Goal: Transaction & Acquisition: Purchase product/service

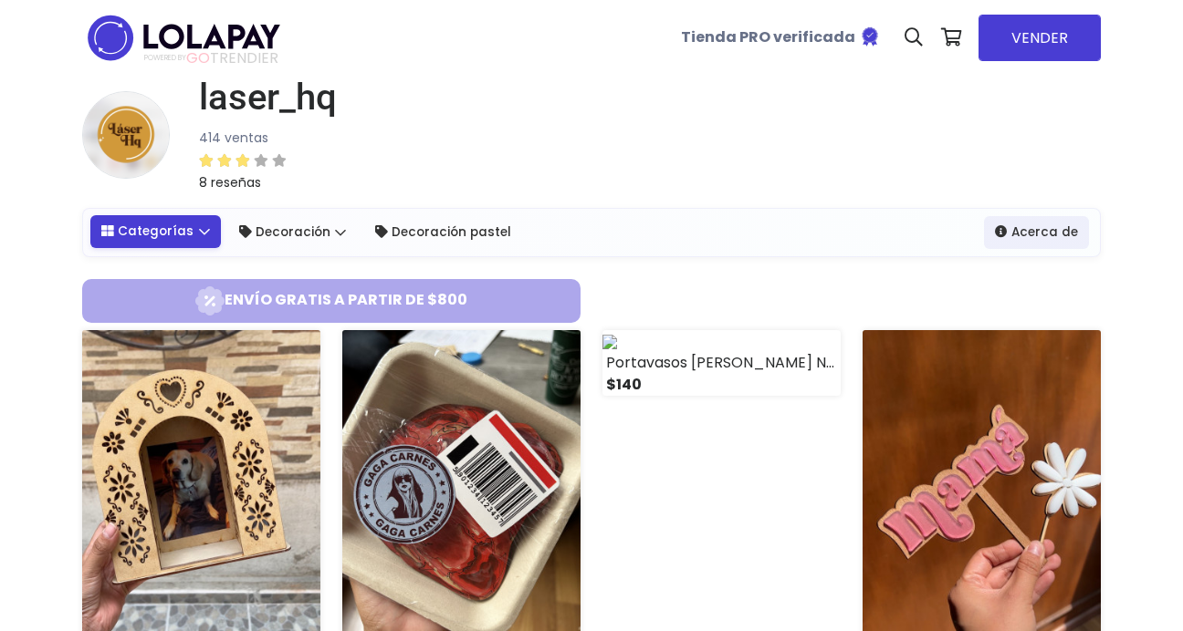
click at [200, 231] on link "Categorías" at bounding box center [155, 231] width 130 height 33
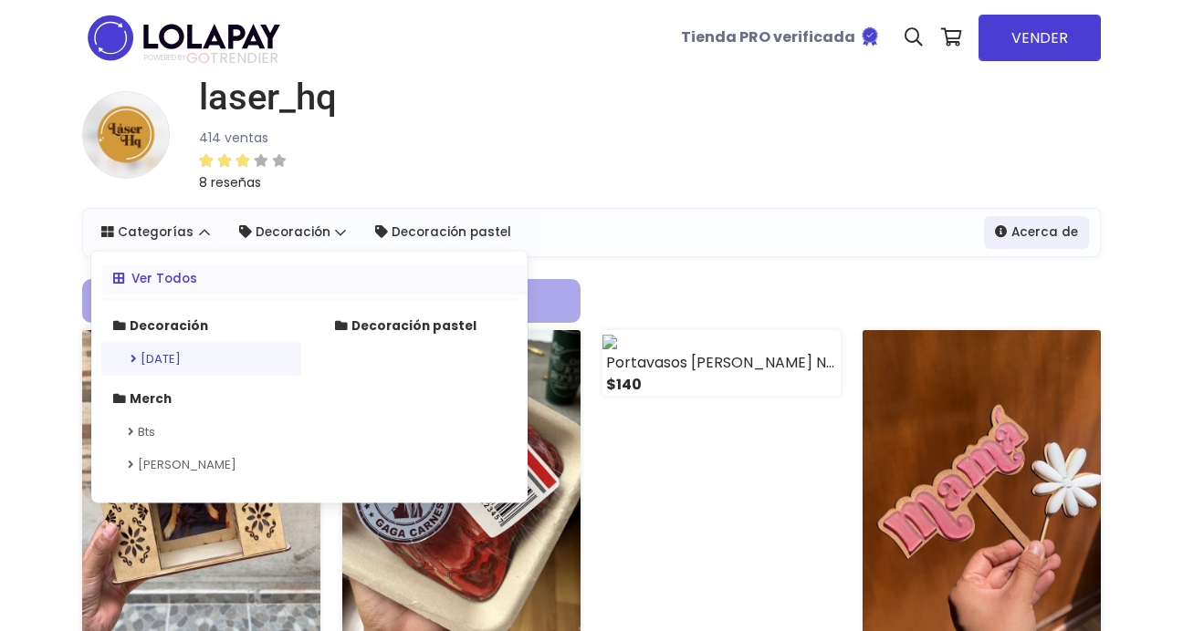
click at [198, 353] on link "[DATE]" at bounding box center [201, 359] width 200 height 33
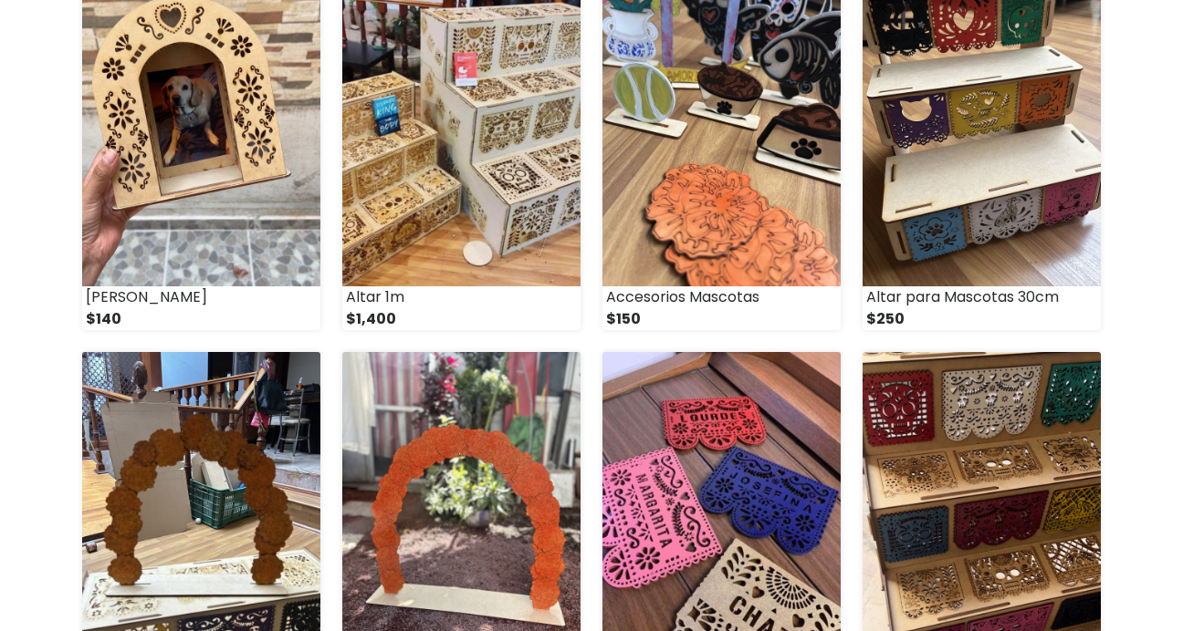
scroll to position [426, 0]
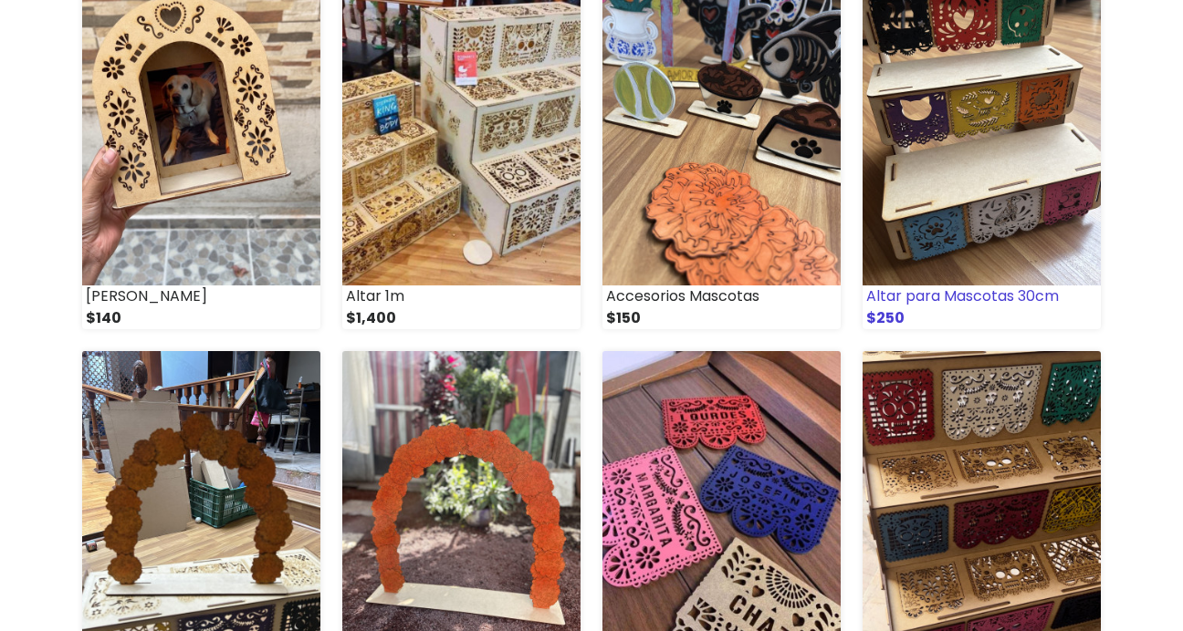
click at [934, 180] on img at bounding box center [981, 120] width 238 height 330
click at [887, 446] on img at bounding box center [981, 516] width 238 height 330
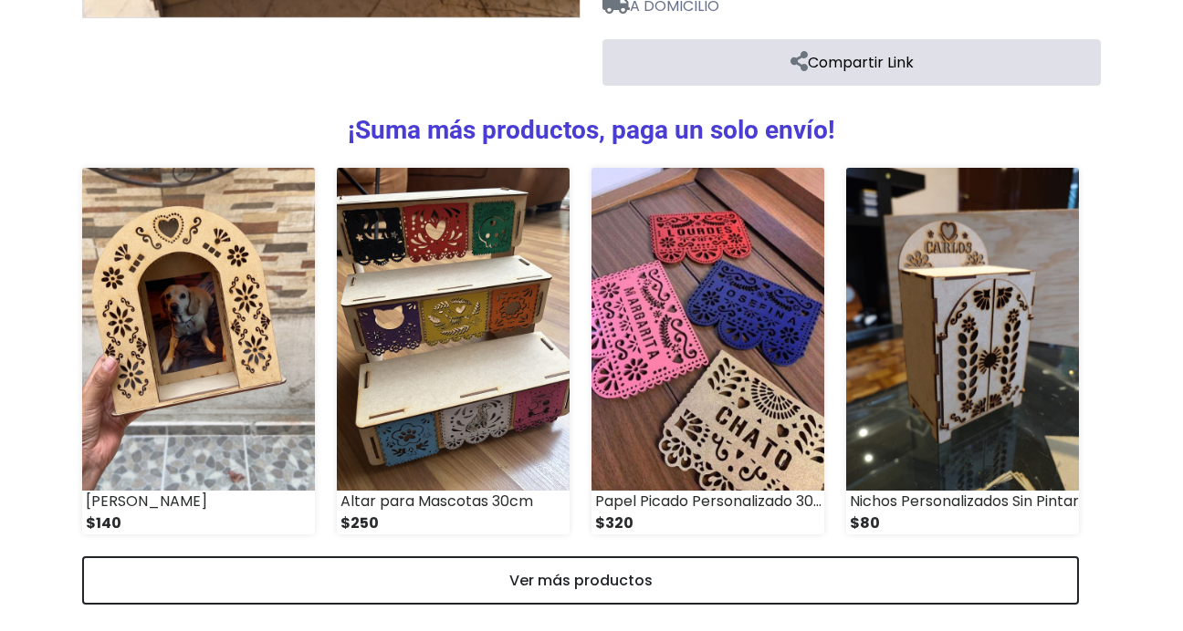
scroll to position [819, 0]
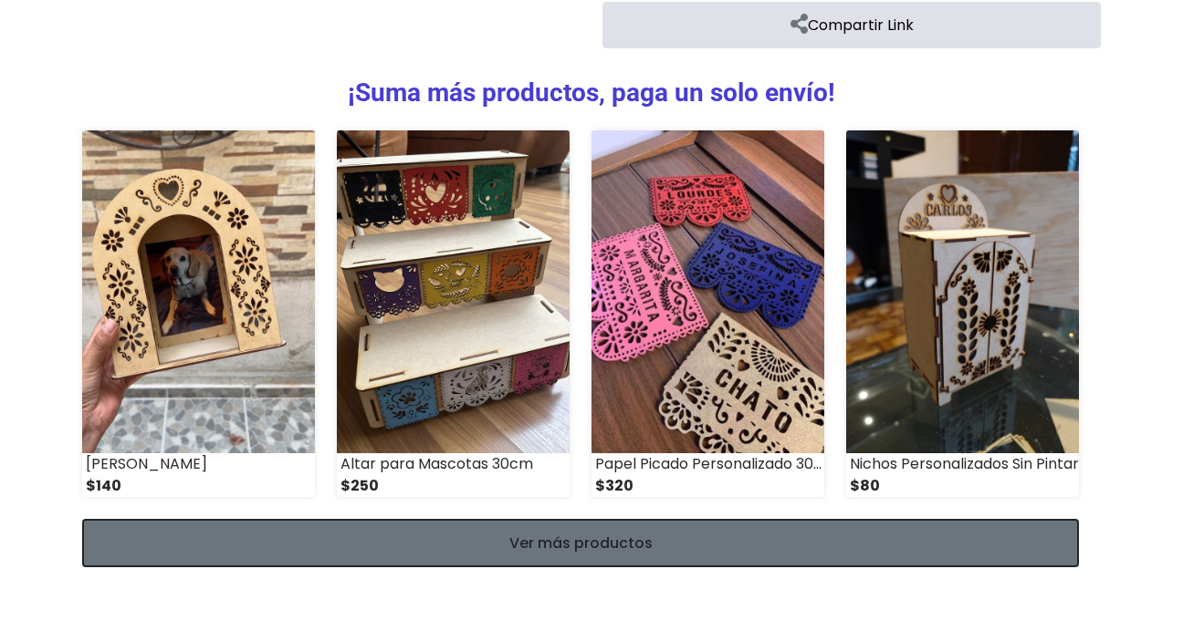
click at [535, 542] on link "Ver más productos" at bounding box center [580, 543] width 997 height 48
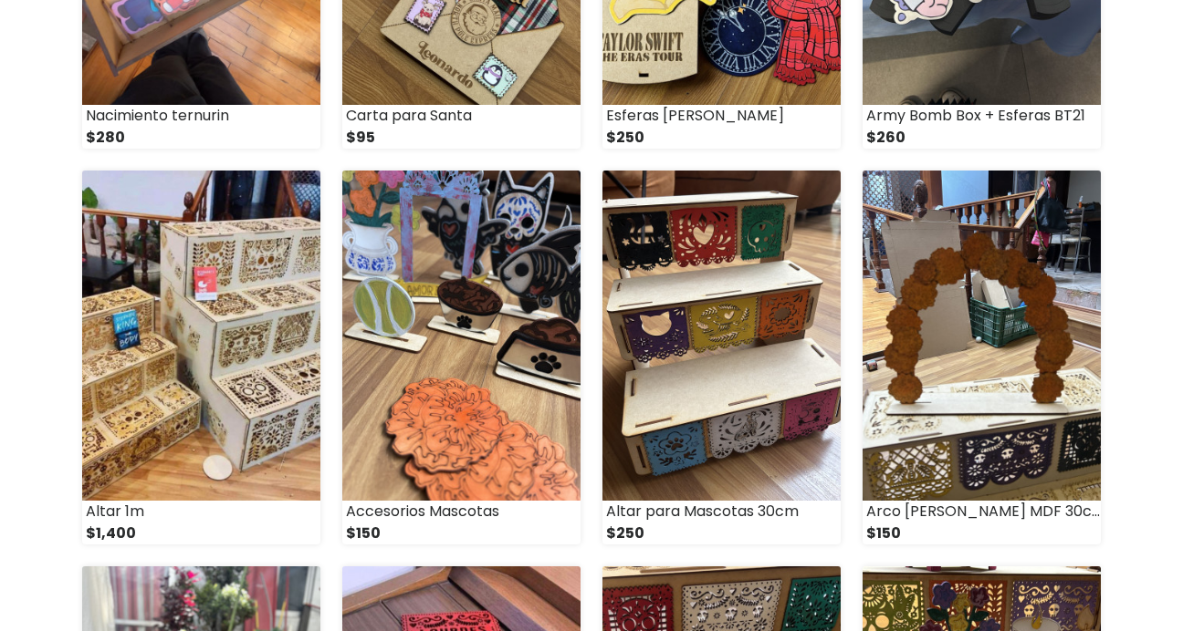
scroll to position [1384, 0]
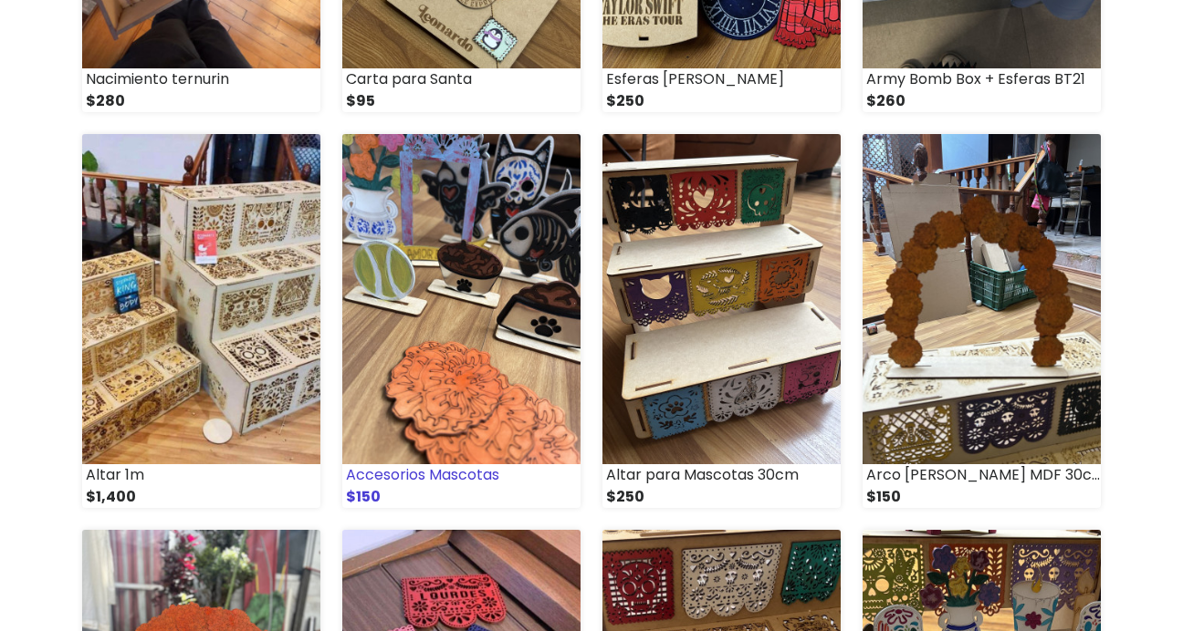
click at [511, 421] on img at bounding box center [461, 299] width 238 height 330
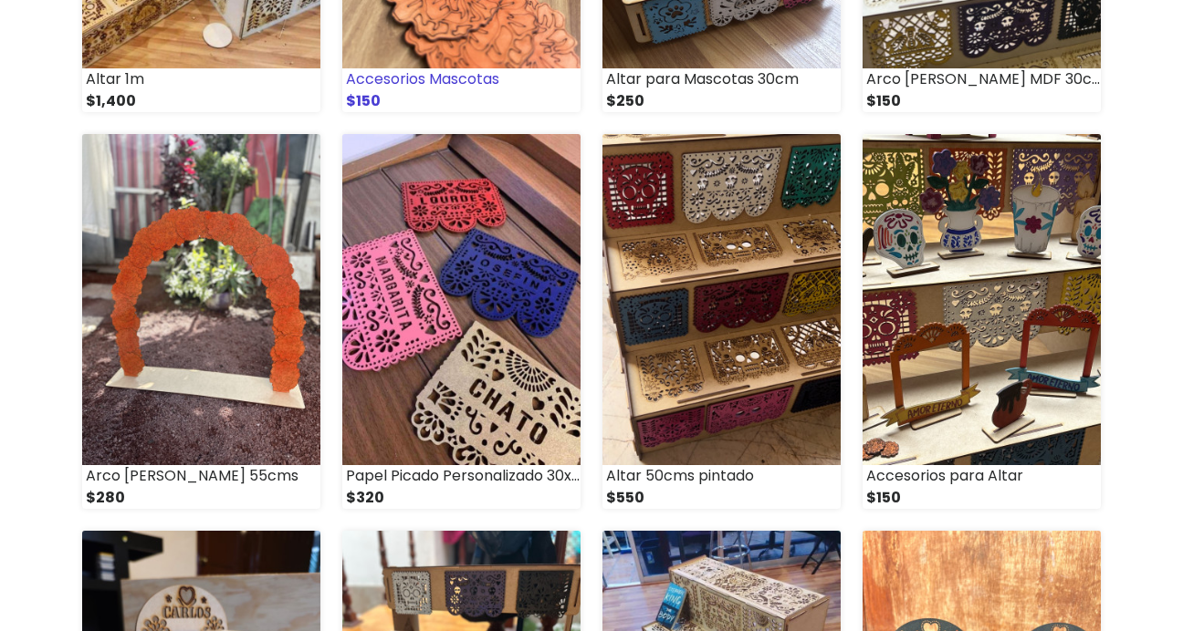
scroll to position [1782, 0]
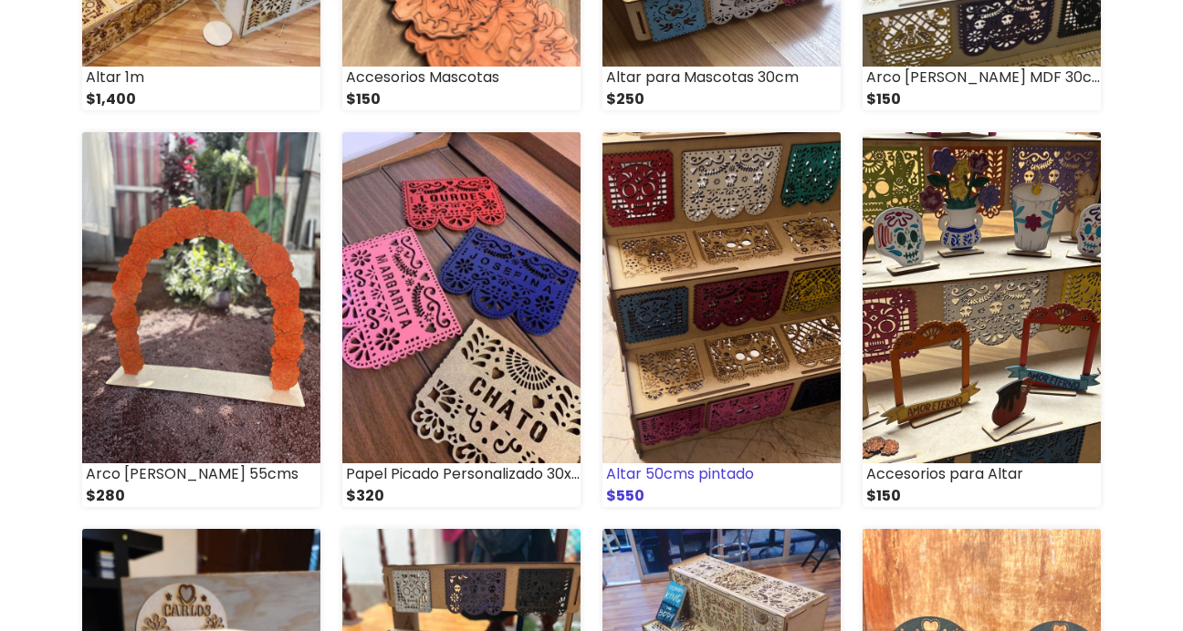
click at [666, 335] on img at bounding box center [721, 297] width 238 height 330
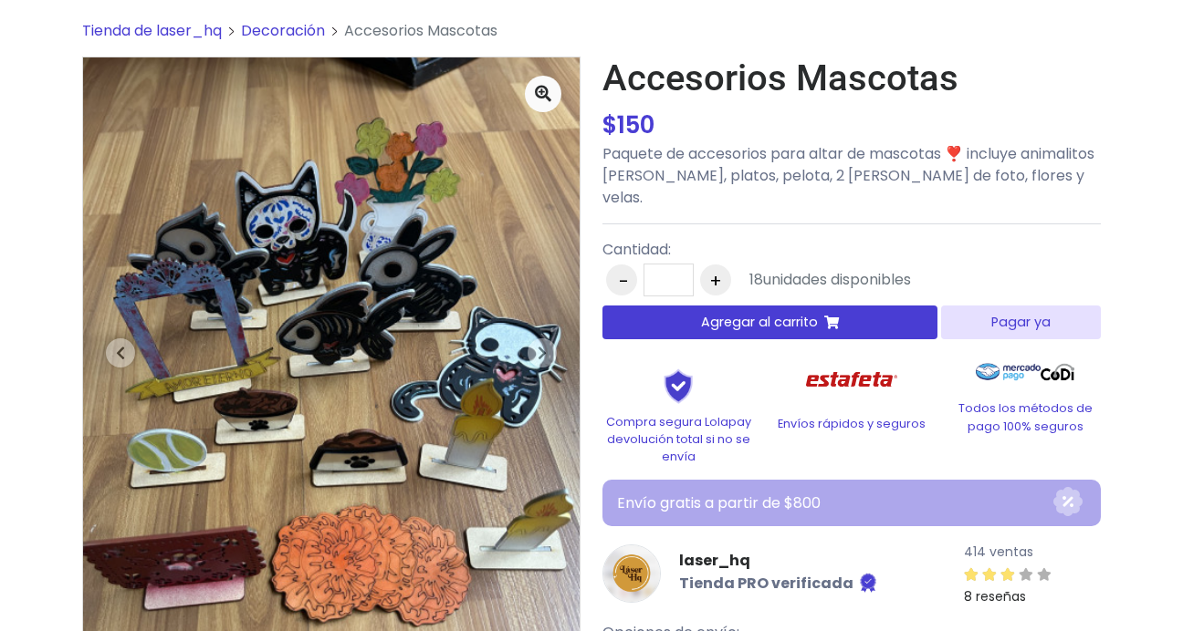
scroll to position [84, 0]
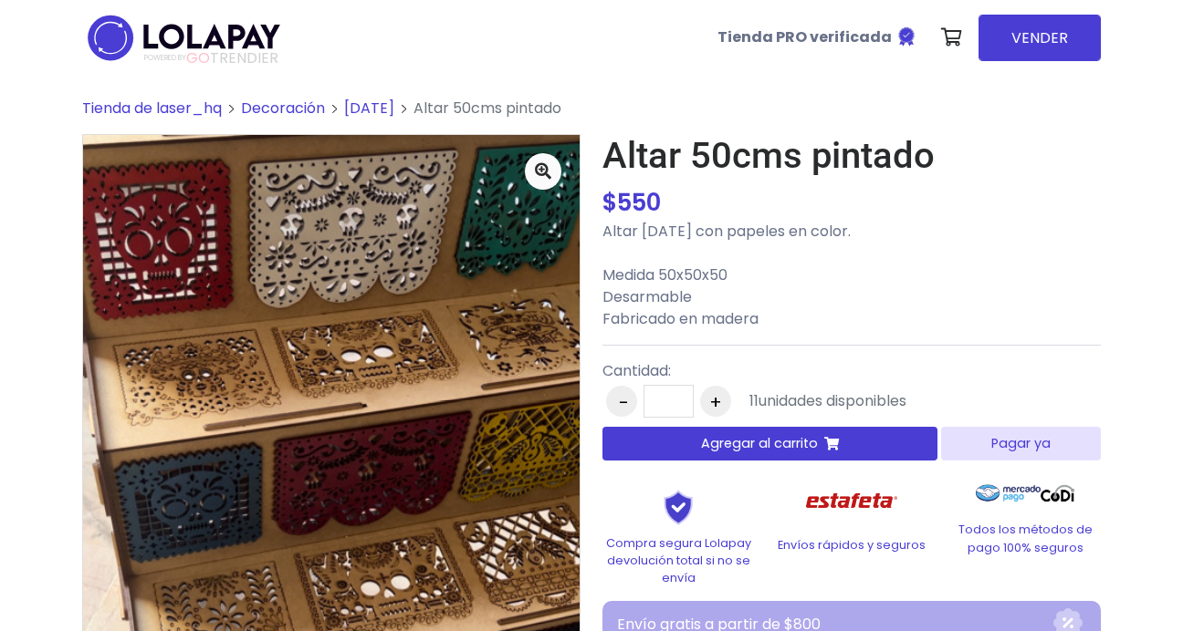
scroll to position [317, 0]
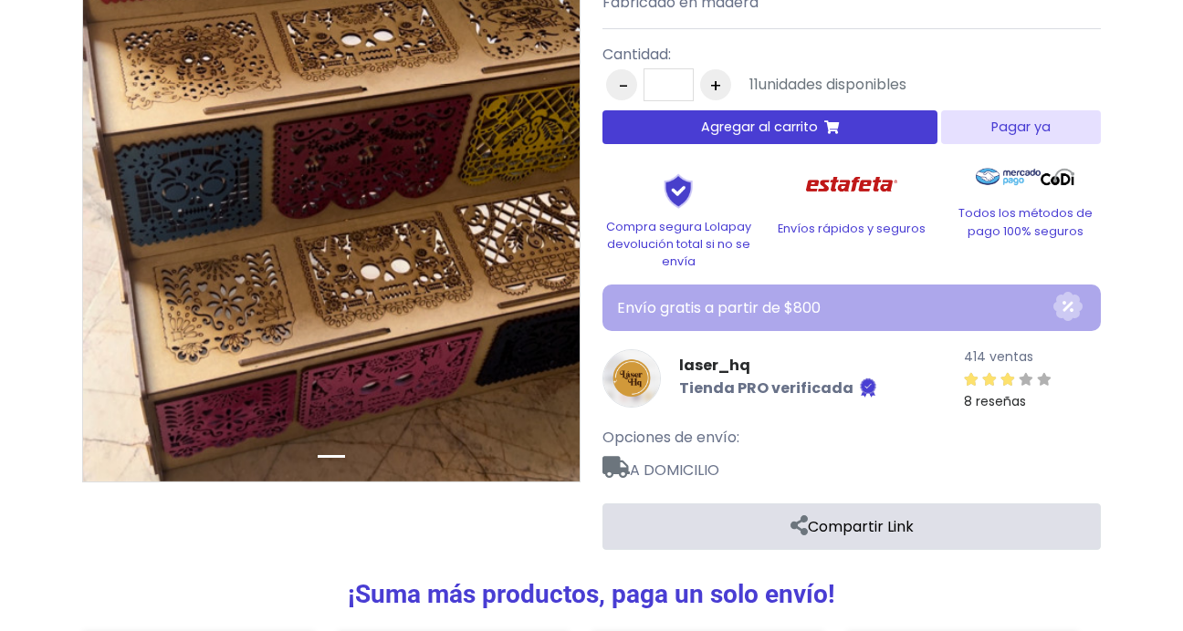
click at [766, 135] on span "Agregar al carrito" at bounding box center [759, 127] width 117 height 19
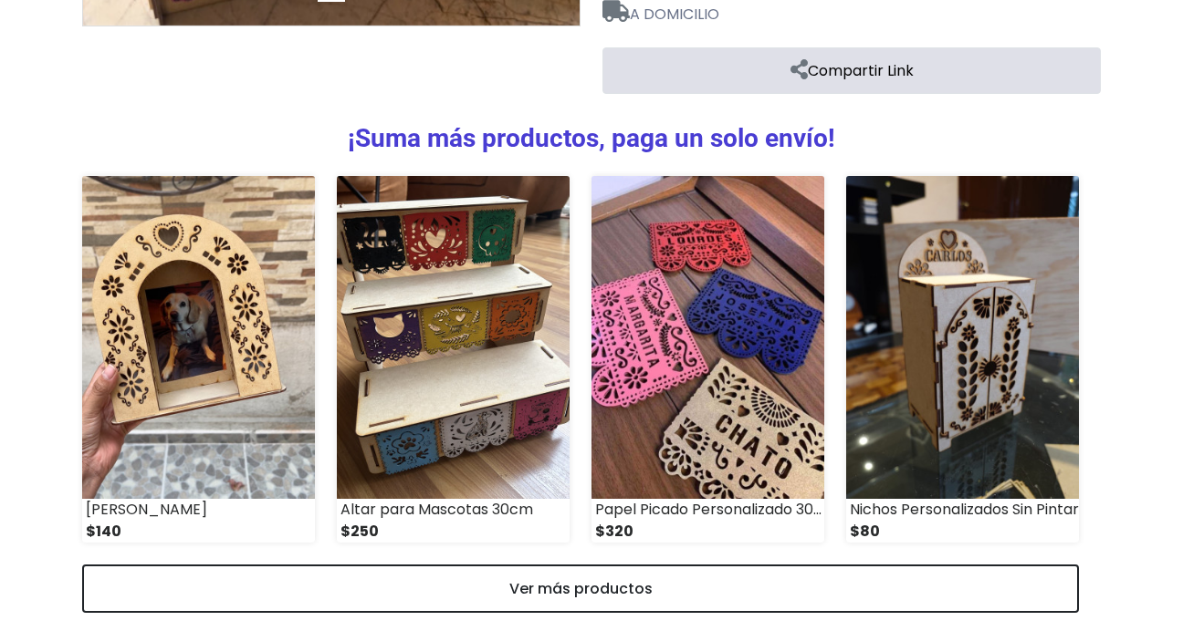
scroll to position [819, 0]
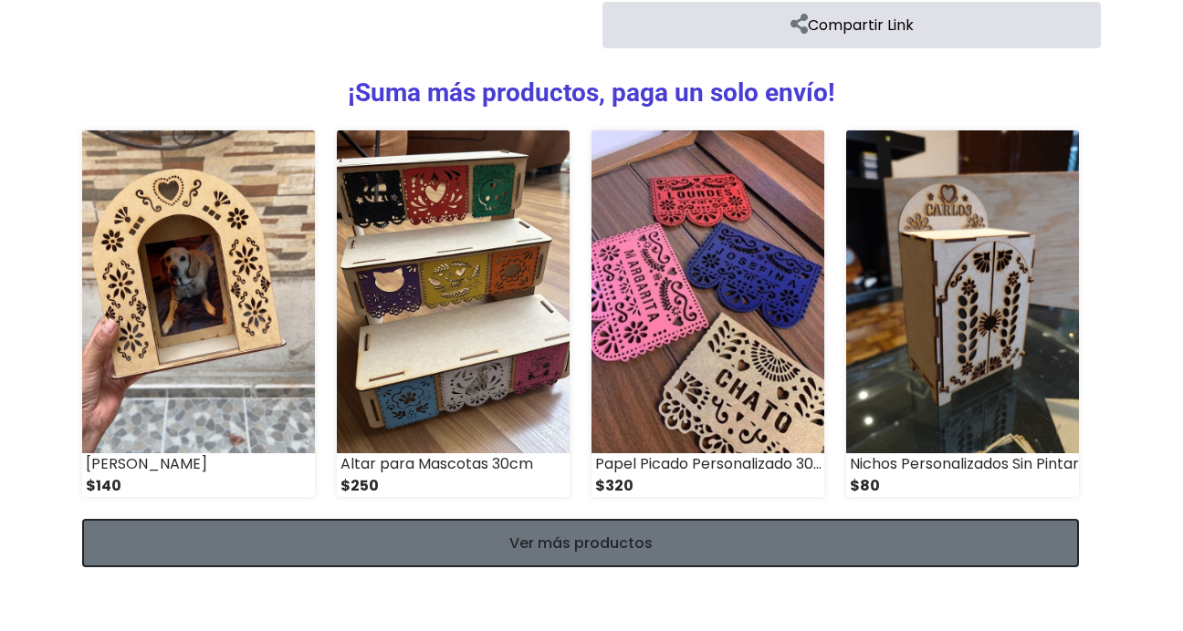
click at [578, 546] on link "Ver más productos" at bounding box center [580, 543] width 997 height 48
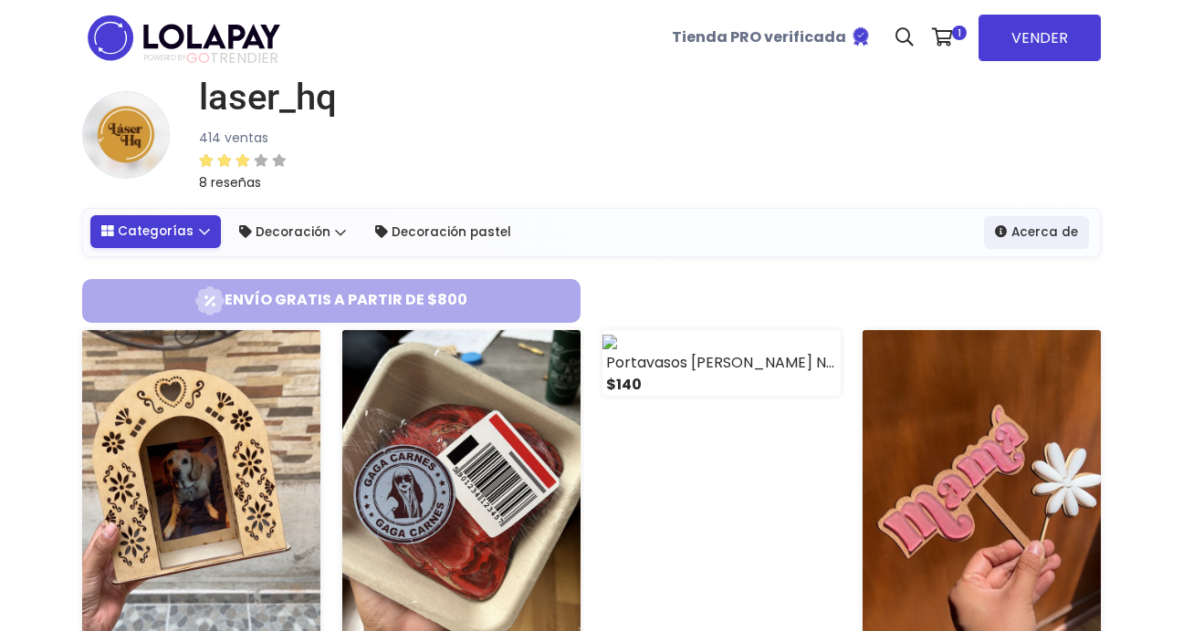
click at [195, 235] on link "Categorías" at bounding box center [155, 231] width 130 height 33
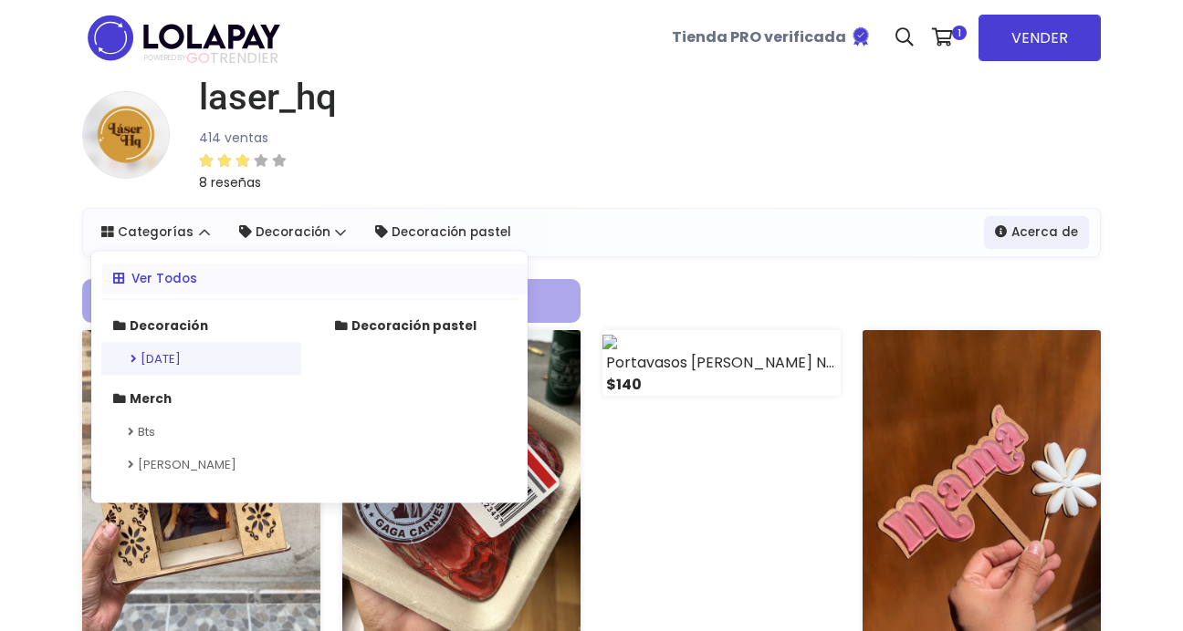
click at [176, 363] on link "[DATE]" at bounding box center [201, 359] width 200 height 33
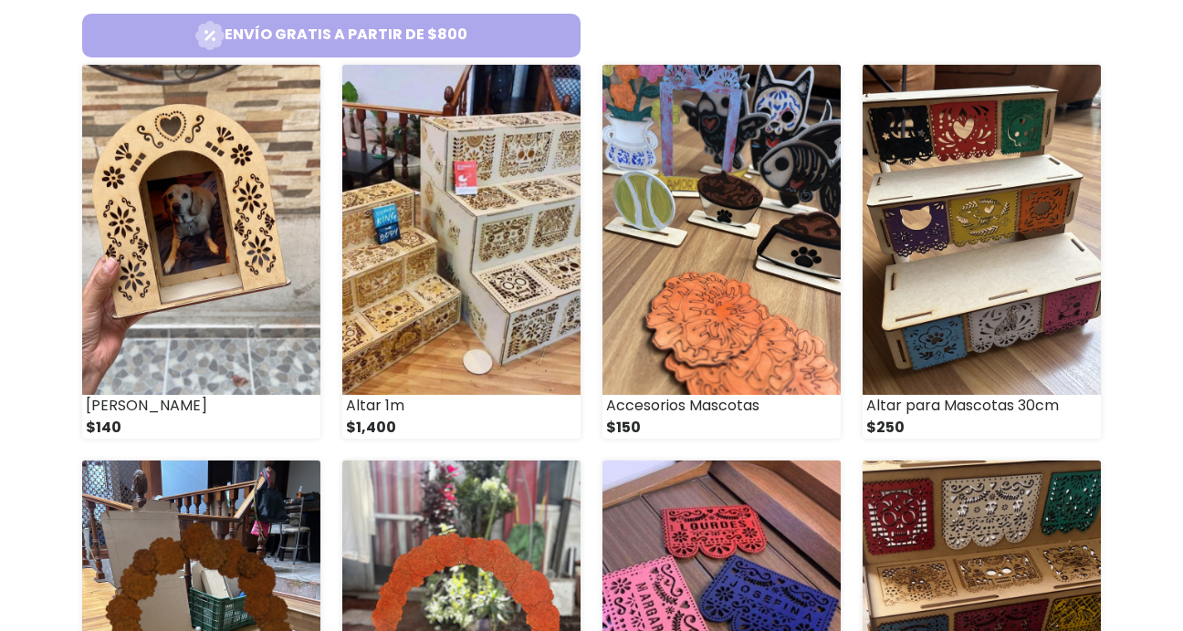
scroll to position [321, 0]
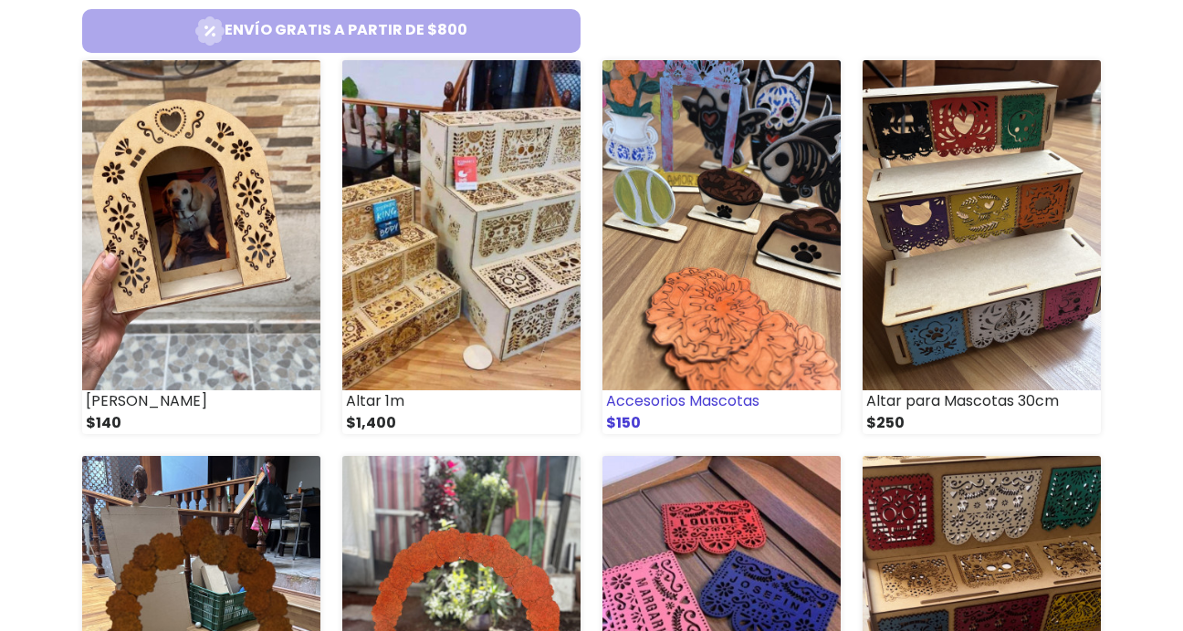
click at [712, 278] on img at bounding box center [721, 225] width 238 height 330
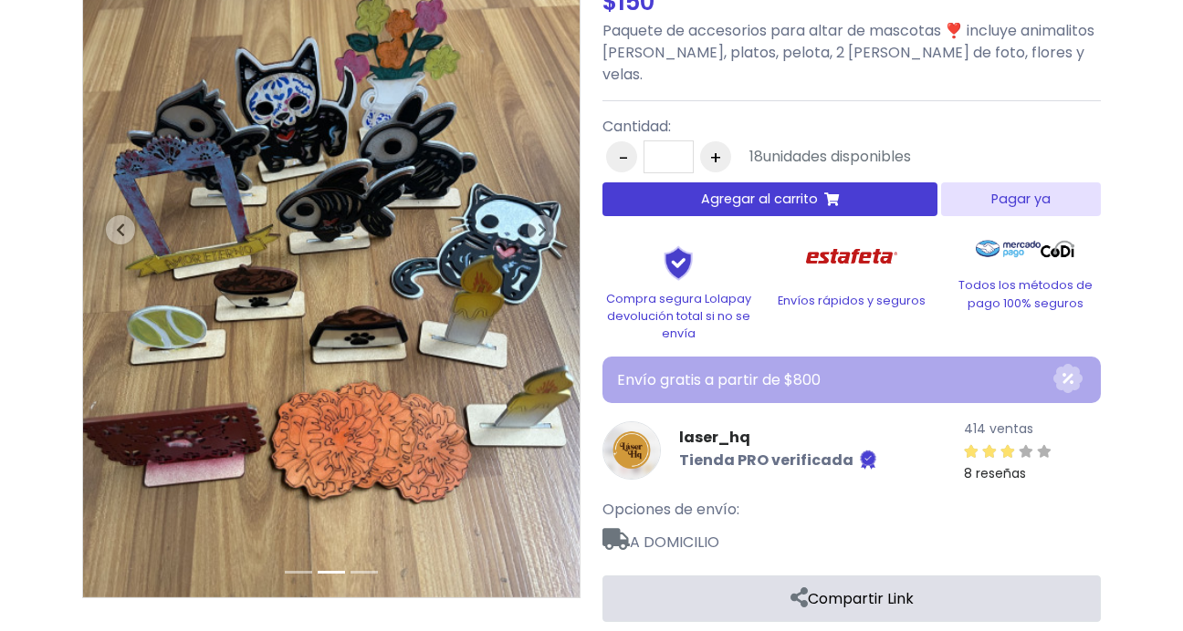
scroll to position [243, 0]
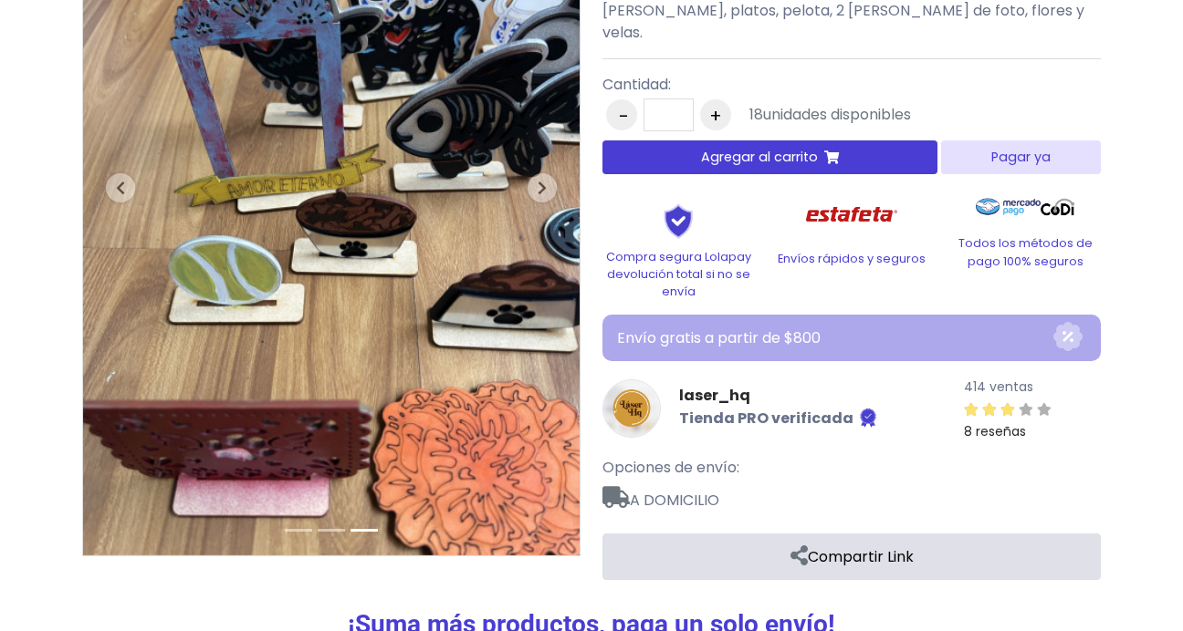
click at [801, 148] on span "Agregar al carrito" at bounding box center [759, 157] width 117 height 19
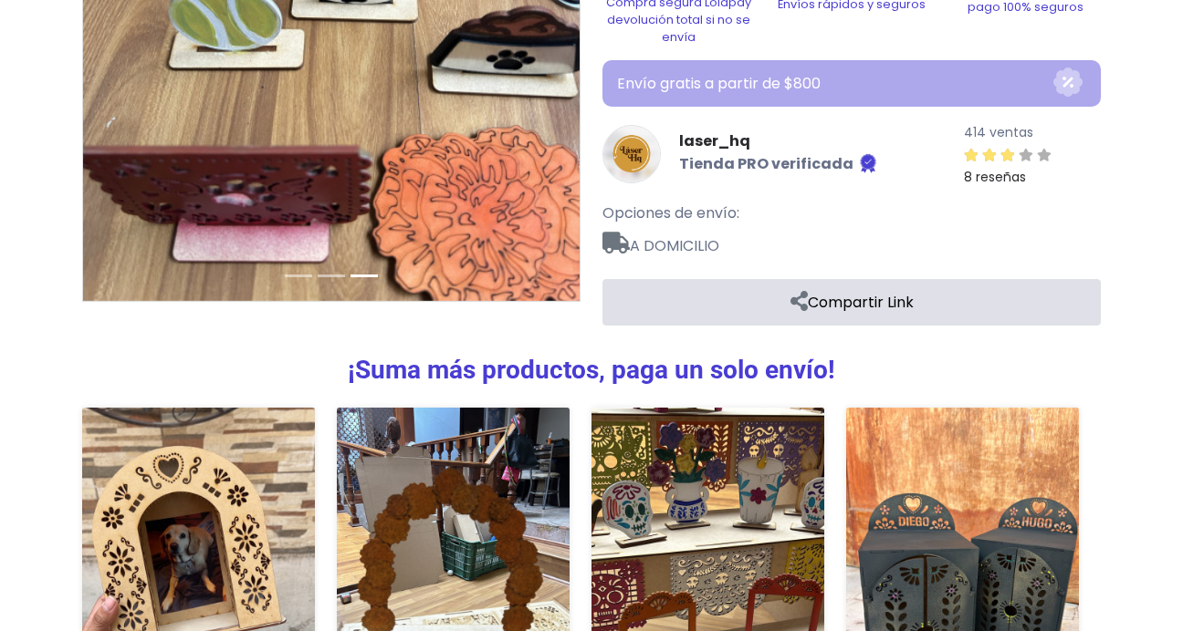
scroll to position [510, 0]
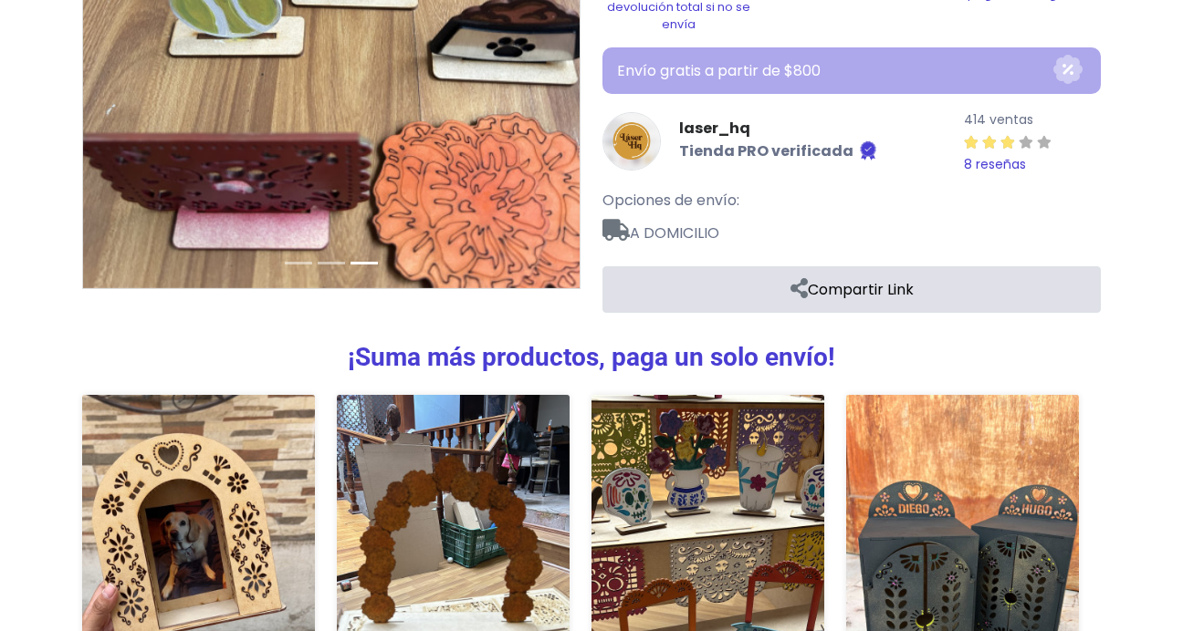
click at [990, 155] on small "8 reseñas" at bounding box center [995, 164] width 62 height 18
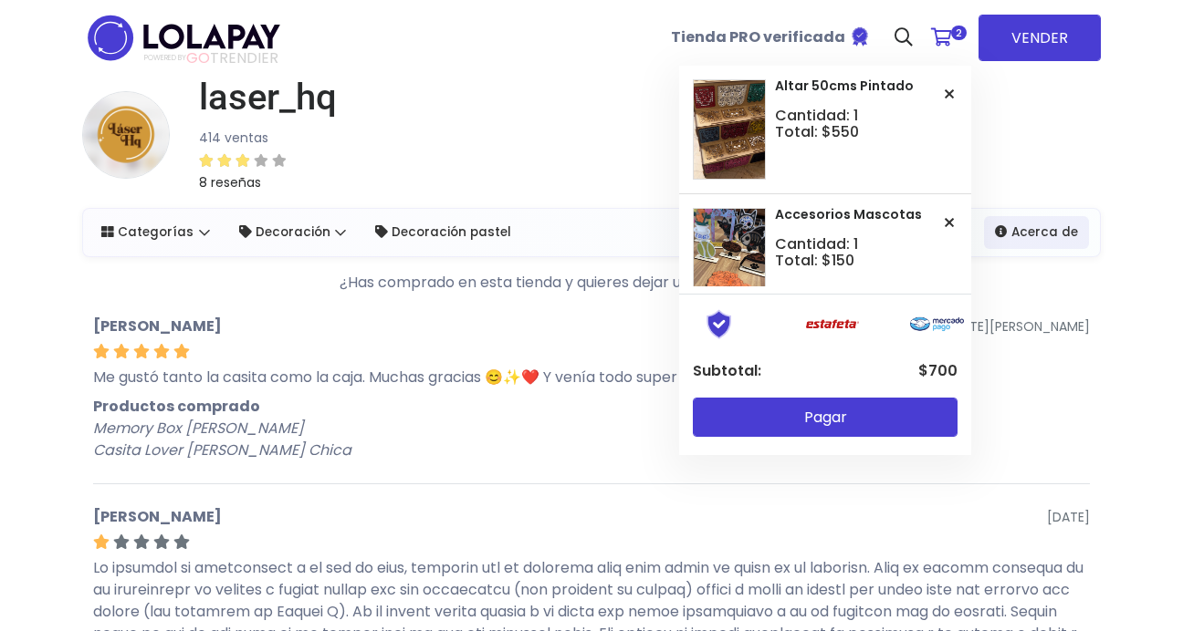
click at [950, 36] on icon at bounding box center [941, 37] width 21 height 18
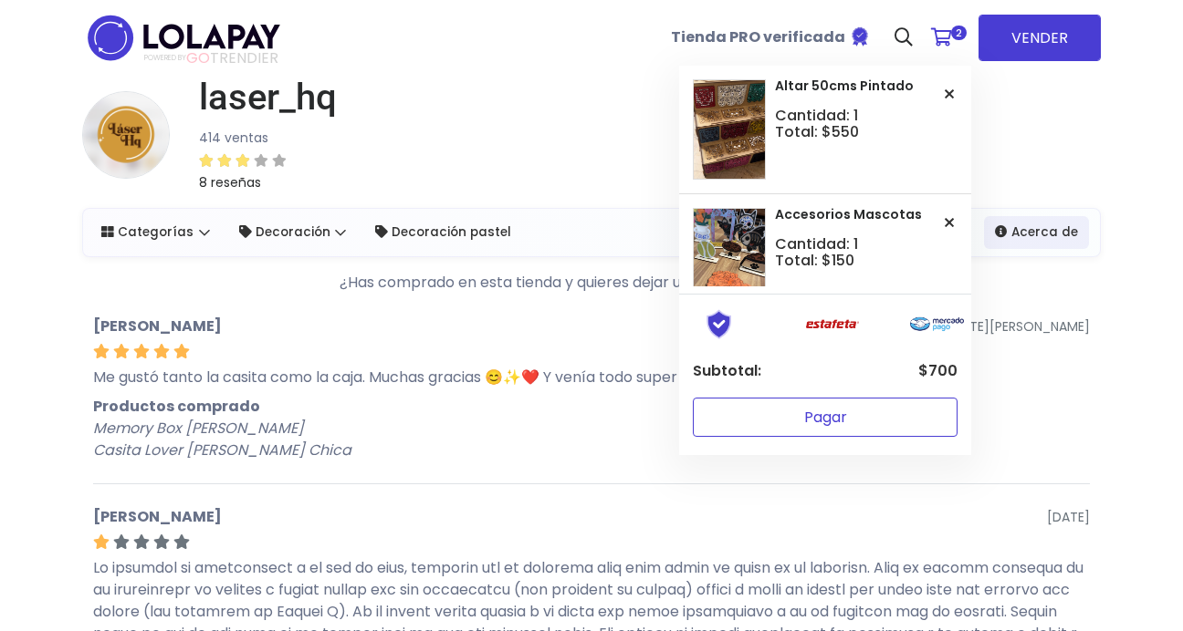
click at [831, 414] on button "Pagar" at bounding box center [825, 417] width 265 height 39
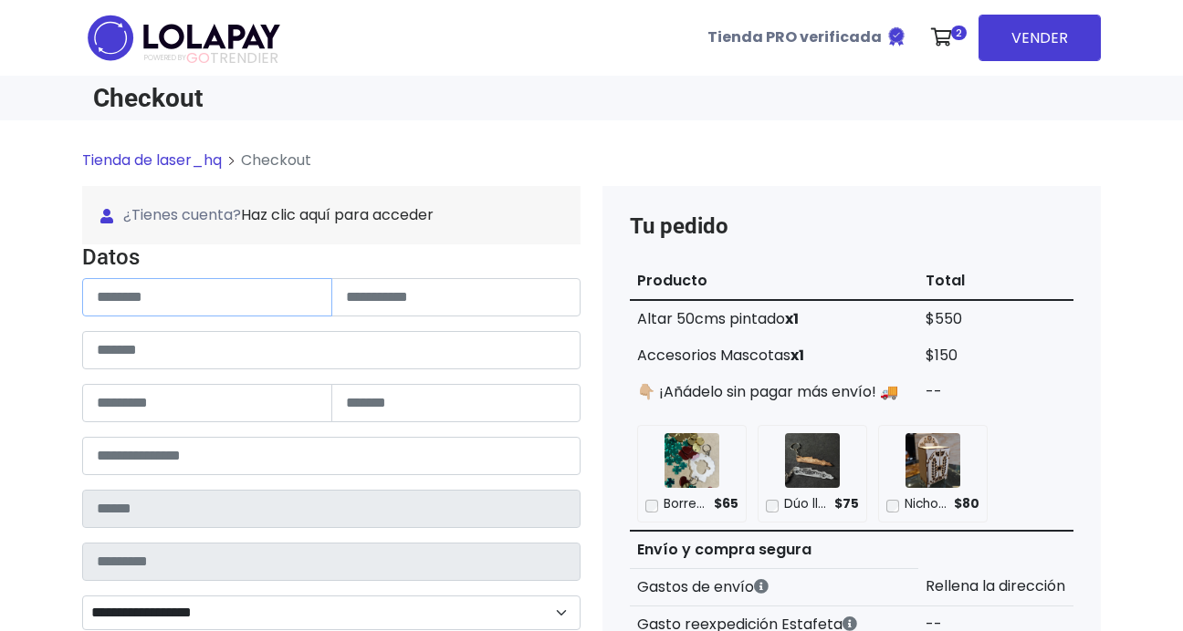
click at [136, 306] on input "text" at bounding box center [207, 297] width 250 height 38
type input "**********"
type input "****"
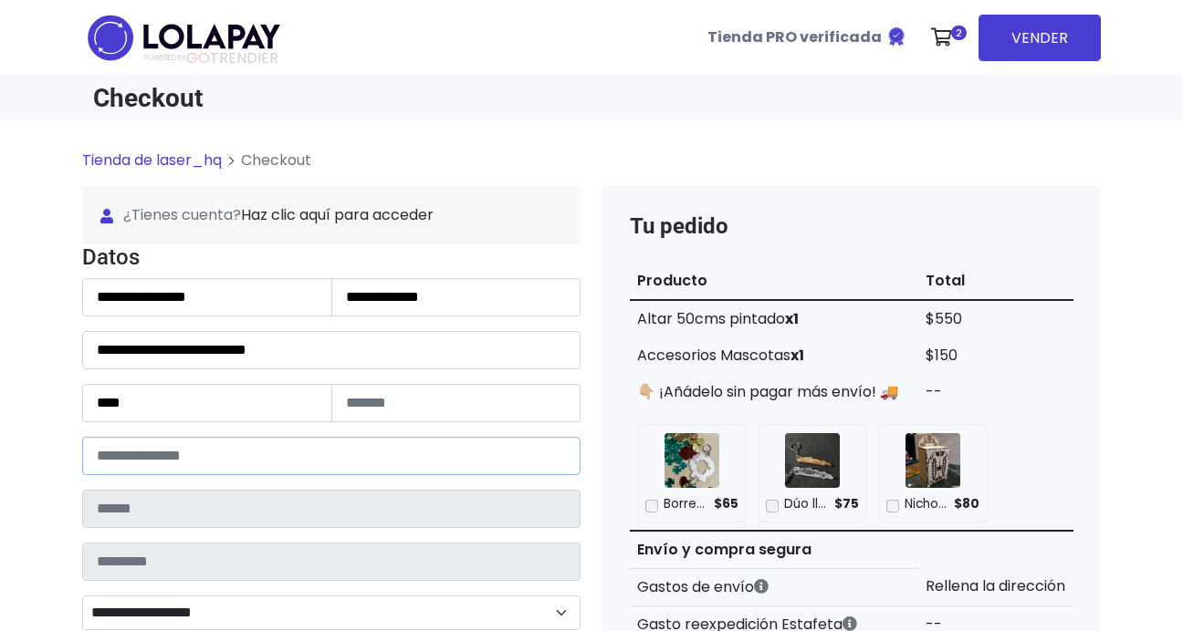
type input "*****"
type input "**********"
type input "*********"
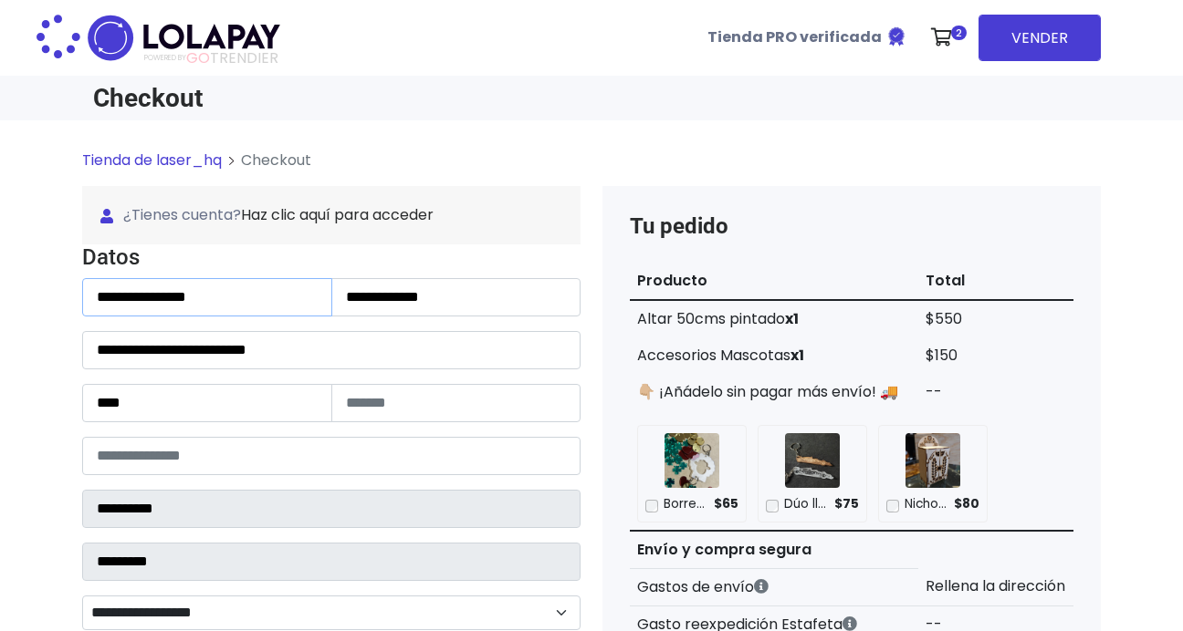
select select
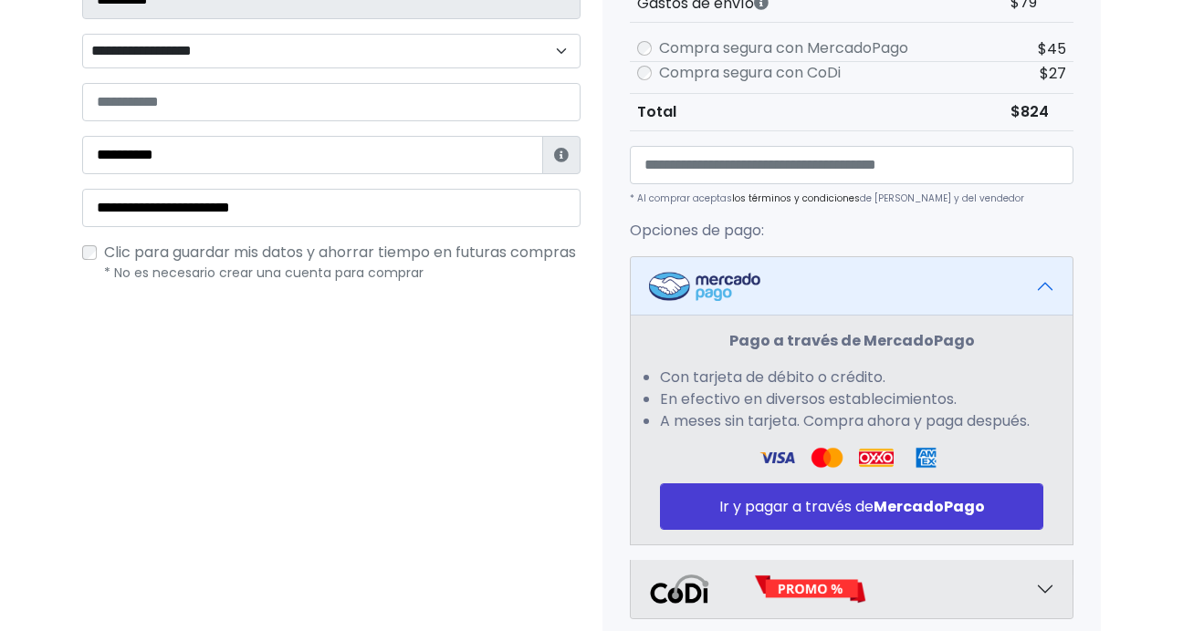
scroll to position [614, 0]
